Goal: Task Accomplishment & Management: Manage account settings

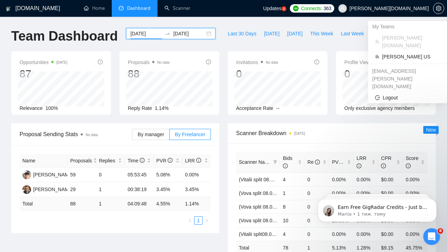
click at [413, 8] on span "[PERSON_NAME][DOMAIN_NAME]" at bounding box center [389, 8] width 79 height 0
click at [400, 53] on span "[PERSON_NAME] US" at bounding box center [411, 57] width 58 height 8
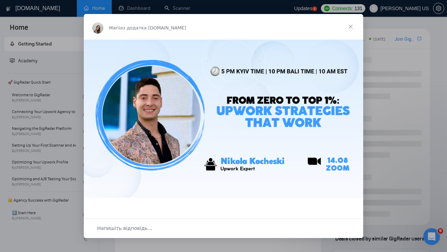
click at [351, 25] on span "Закрити" at bounding box center [350, 26] width 25 height 25
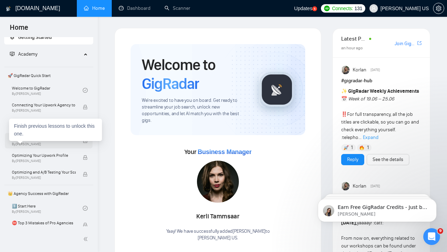
scroll to position [7, 0]
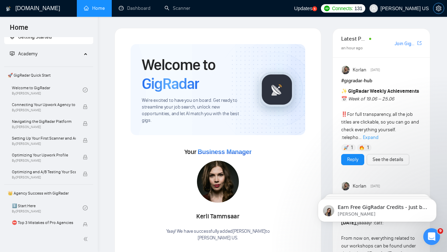
click at [437, 10] on icon "setting" at bounding box center [438, 9] width 5 height 6
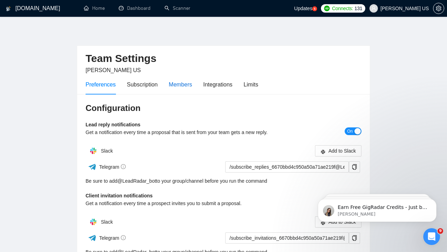
click at [182, 85] on div "Members" at bounding box center [180, 84] width 23 height 9
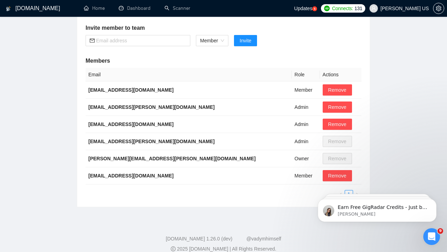
scroll to position [109, 0]
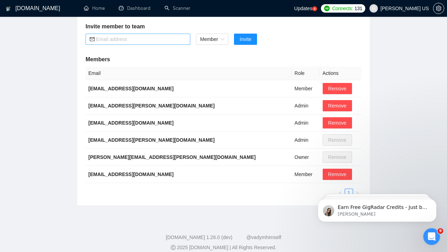
click at [123, 38] on input "text" at bounding box center [141, 39] width 90 height 8
paste input "[EMAIL_ADDRESS][PERSON_NAME][DOMAIN_NAME]"
type input "[EMAIL_ADDRESS][PERSON_NAME][DOMAIN_NAME]"
click at [251, 38] on span "Invite" at bounding box center [246, 39] width 12 height 8
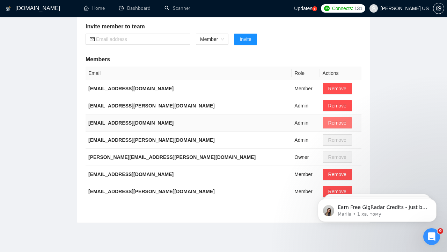
click at [329, 122] on span "Remove" at bounding box center [338, 123] width 18 height 8
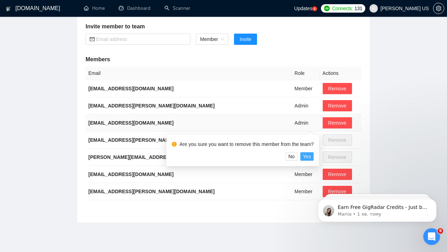
click at [311, 157] on span "Yes" at bounding box center [307, 156] width 8 height 8
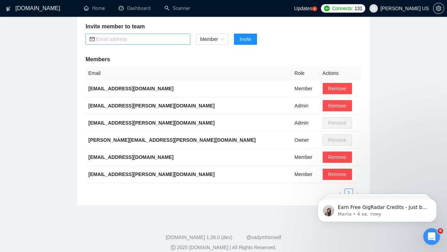
click at [161, 37] on input "text" at bounding box center [141, 39] width 90 height 8
click at [226, 37] on div "Member" at bounding box center [212, 39] width 33 height 11
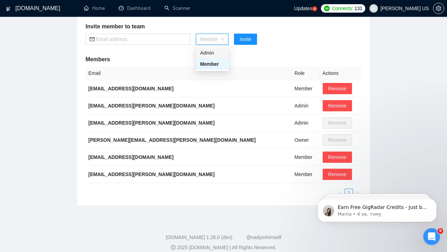
click at [213, 52] on div "Admin" at bounding box center [212, 53] width 25 height 8
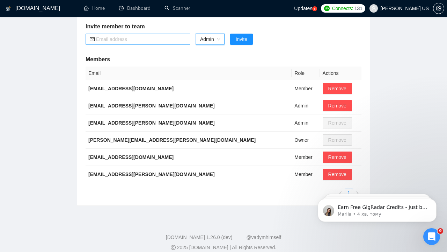
click at [166, 37] on input "text" at bounding box center [141, 39] width 90 height 8
paste input "[EMAIL_ADDRESS][PERSON_NAME][DOMAIN_NAME]"
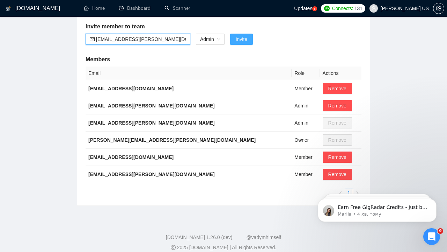
type input "[EMAIL_ADDRESS][PERSON_NAME][DOMAIN_NAME]"
click at [245, 37] on span "Invite" at bounding box center [242, 39] width 12 height 8
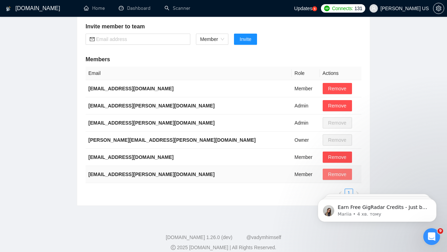
click at [329, 173] on span "Remove" at bounding box center [338, 174] width 18 height 8
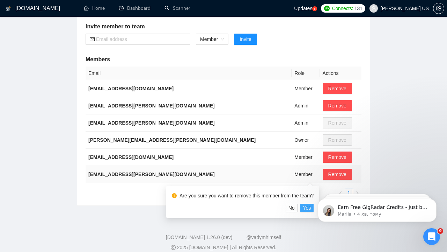
click at [310, 208] on span "Yes" at bounding box center [307, 208] width 8 height 8
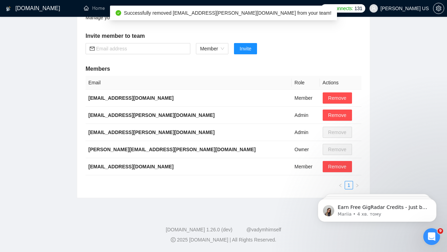
scroll to position [100, 0]
click at [153, 48] on input "text" at bounding box center [141, 49] width 90 height 8
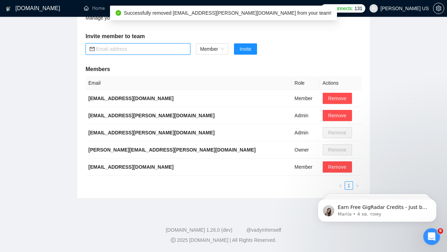
paste input "[EMAIL_ADDRESS][PERSON_NAME][DOMAIN_NAME]"
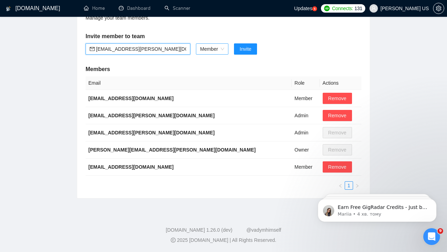
click at [213, 49] on span "Member" at bounding box center [212, 49] width 24 height 10
type input "[EMAIL_ADDRESS][PERSON_NAME][DOMAIN_NAME]"
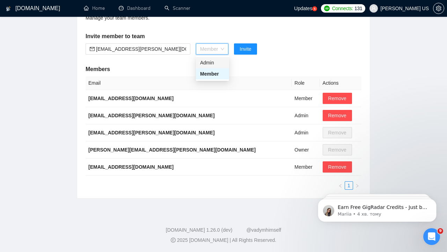
click at [210, 63] on div "Admin" at bounding box center [212, 63] width 25 height 8
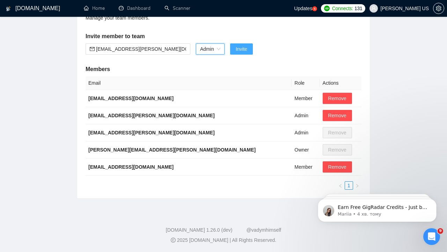
click at [243, 50] on span "Invite" at bounding box center [242, 49] width 12 height 8
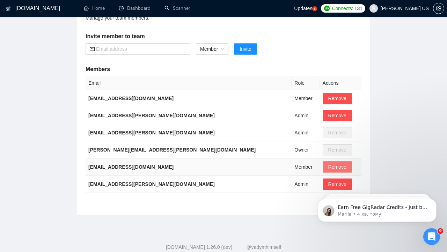
click at [329, 166] on span "Remove" at bounding box center [338, 167] width 18 height 8
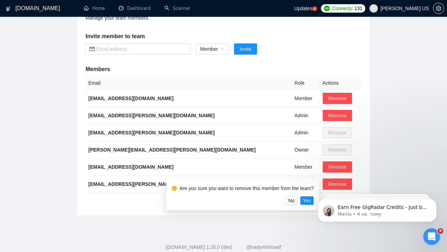
click html "Earn Free GigRadar Credits - Just by Sharing Your Story! 💬 Want more credits fo…"
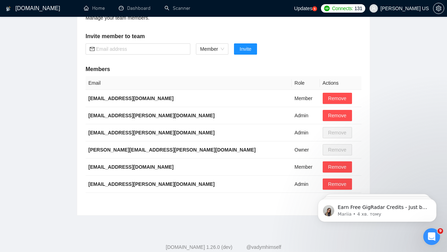
click at [310, 222] on div "[DOMAIN_NAME] Home Dashboard Scanner Updates 5 Connects: 131 [PERSON_NAME] US T…" at bounding box center [223, 84] width 447 height 369
click at [329, 166] on span "Remove" at bounding box center [338, 167] width 18 height 8
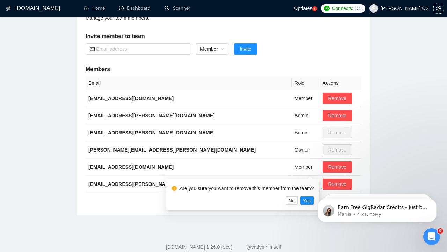
click html "Earn Free GigRadar Credits - Just by Sharing Your Story! 💬 Want more credits fo…"
click at [350, 125] on td "Remove" at bounding box center [341, 132] width 42 height 17
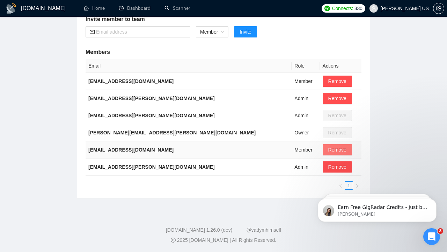
click at [329, 149] on span "Remove" at bounding box center [338, 150] width 18 height 8
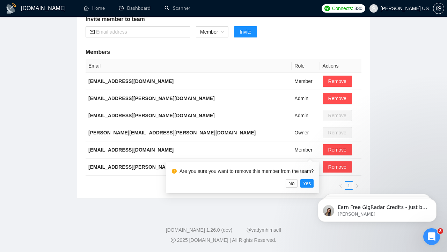
click html "Earn Free GigRadar Credits - Just by Sharing Your Story! 💬 Want more credits fo…"
click at [386, 152] on main "Team Settings [PERSON_NAME] US Preferences Subscription Members Integrations Li…" at bounding box center [223, 54] width 425 height 287
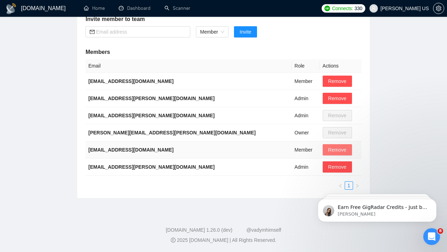
click at [329, 151] on span "Remove" at bounding box center [338, 150] width 18 height 8
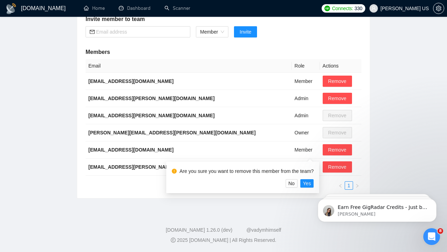
click html "Earn Free GigRadar Credits - Just by Sharing Your Story! 💬 Want more credits fo…"
click at [308, 183] on span "Yes" at bounding box center [307, 183] width 8 height 8
click at [311, 183] on span "Yes" at bounding box center [307, 183] width 8 height 8
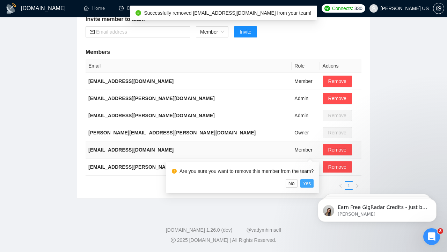
scroll to position [100, 0]
